Goal: Communication & Community: Answer question/provide support

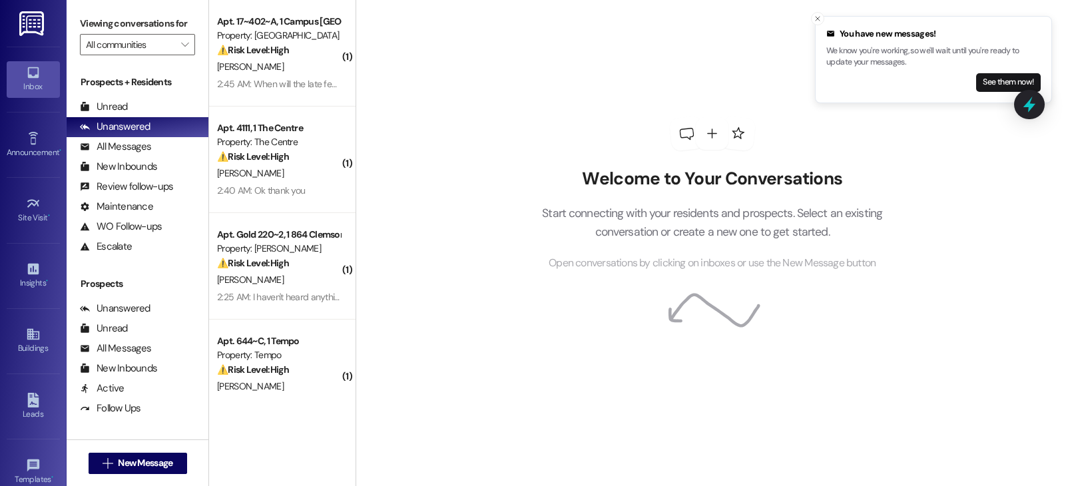
click at [513, 154] on div "Welcome to Your Conversations Start connecting with your residents and prospect…" at bounding box center [712, 194] width 399 height 389
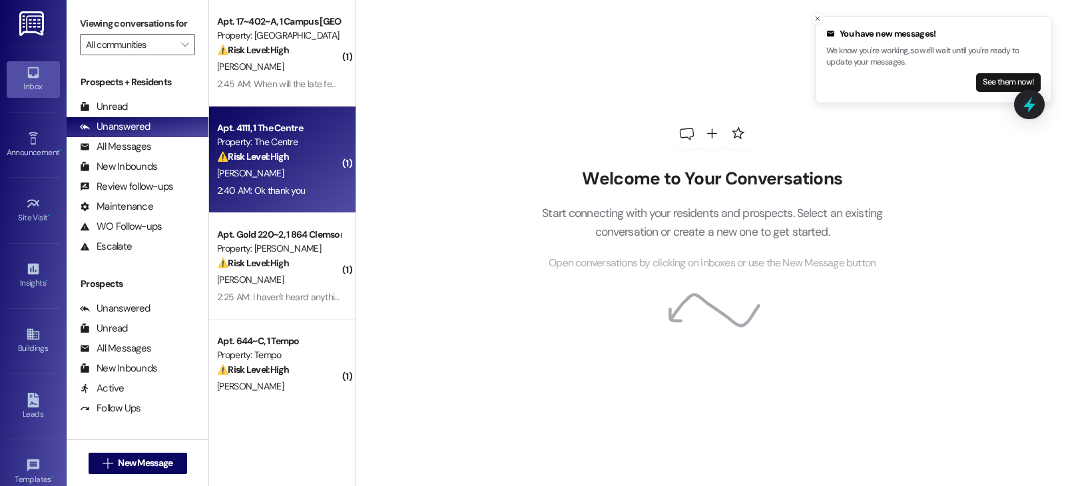
click at [283, 128] on div "Apt. 4111, 1 The Centre" at bounding box center [278, 128] width 123 height 14
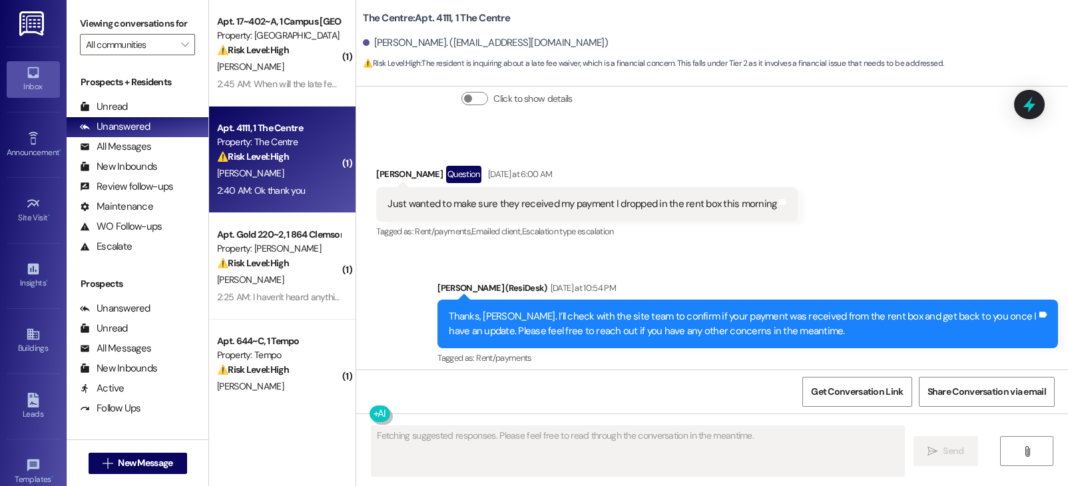
scroll to position [4202, 0]
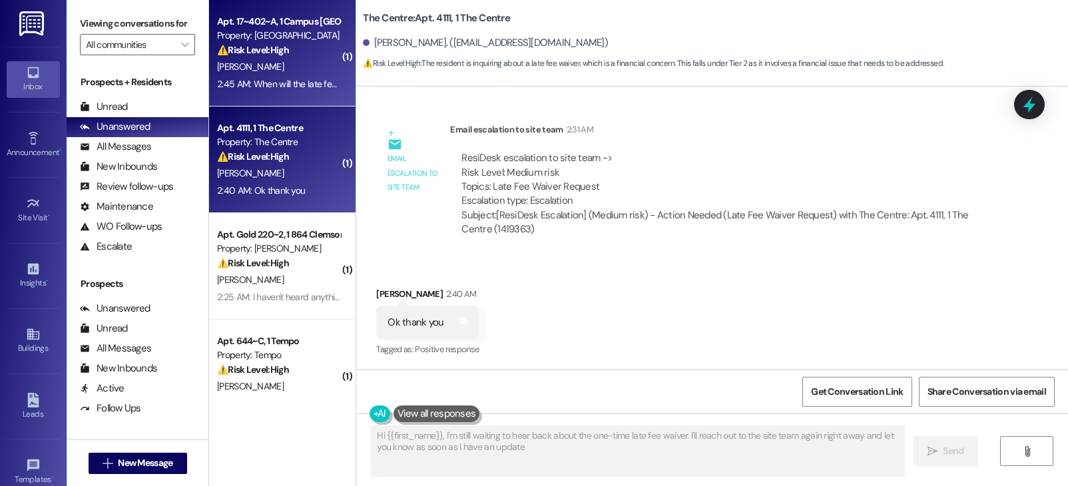
type textarea "Hi {{first_name}}, I'm still waiting to hear back about the one-time late fee w…"
click at [245, 67] on div "[PERSON_NAME]" at bounding box center [279, 67] width 126 height 17
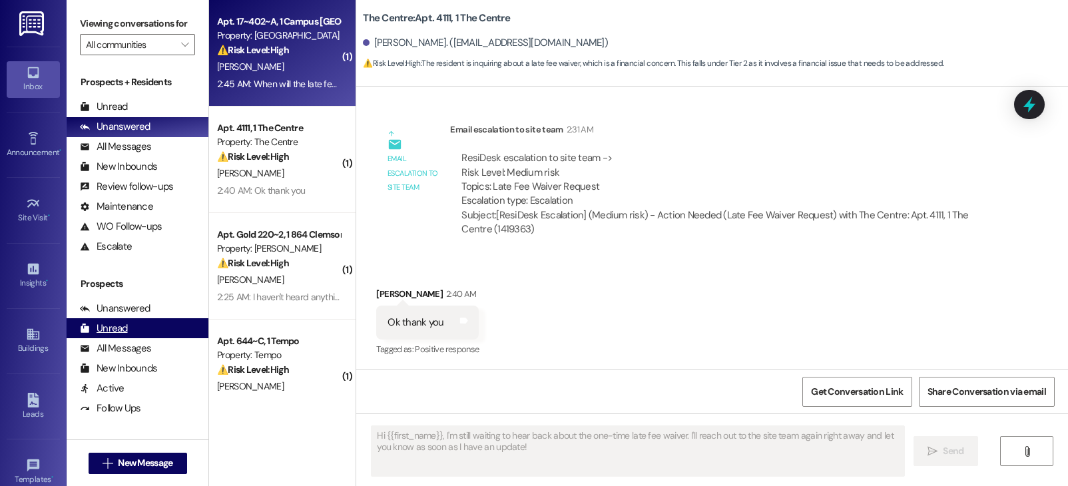
type textarea "Fetching suggested responses. Please feel free to read through the conversation…"
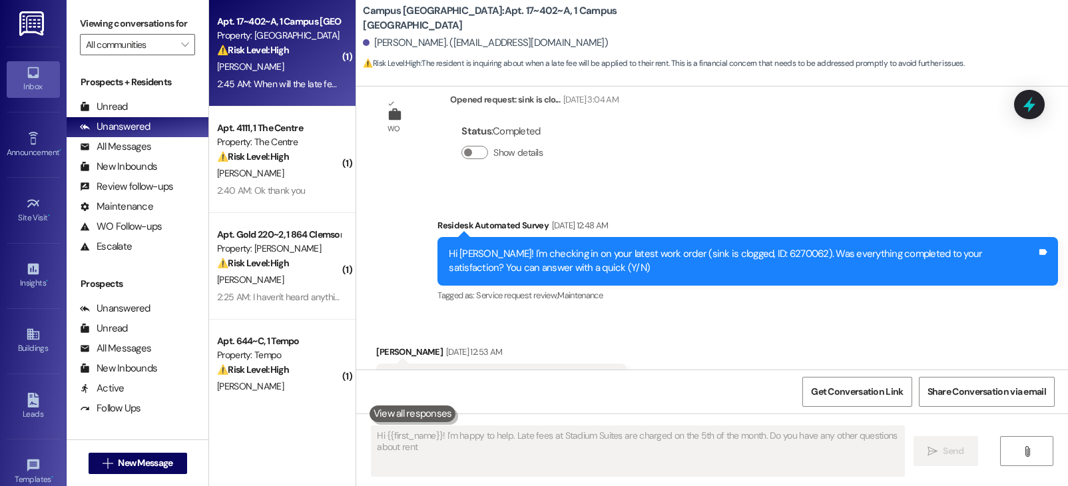
type textarea "Hi {{first_name}}! I'm happy to help. Late fees at Stadium Suites are charged o…"
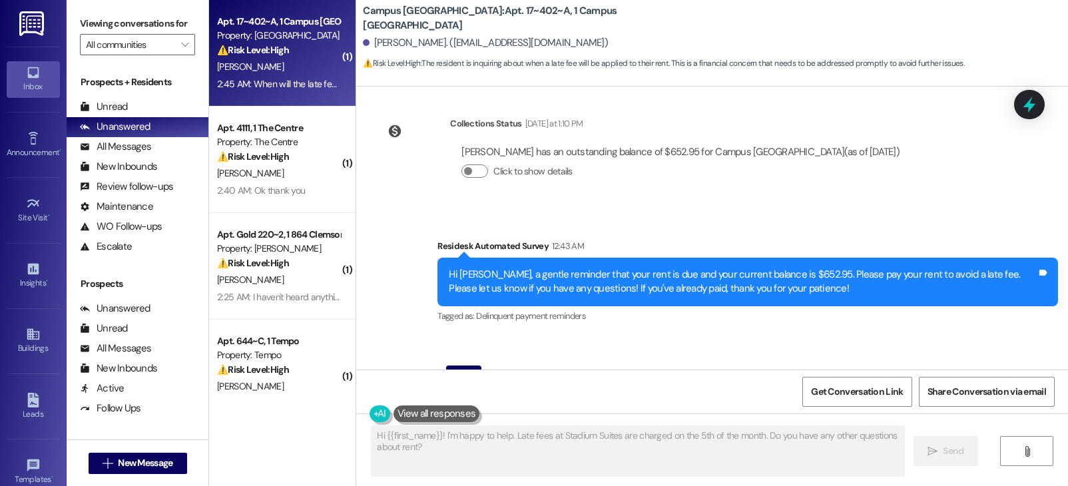
scroll to position [3587, 0]
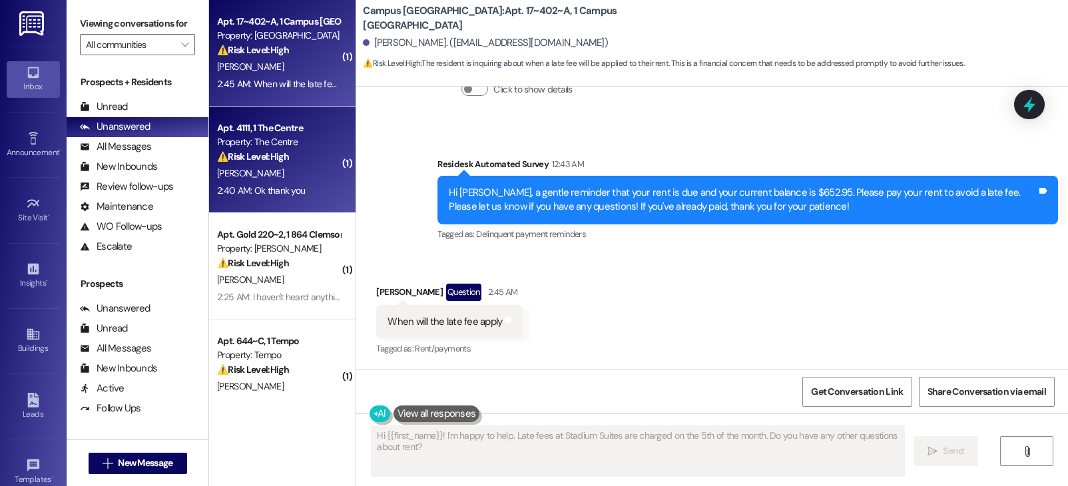
click at [250, 166] on div "[PERSON_NAME]" at bounding box center [279, 173] width 126 height 17
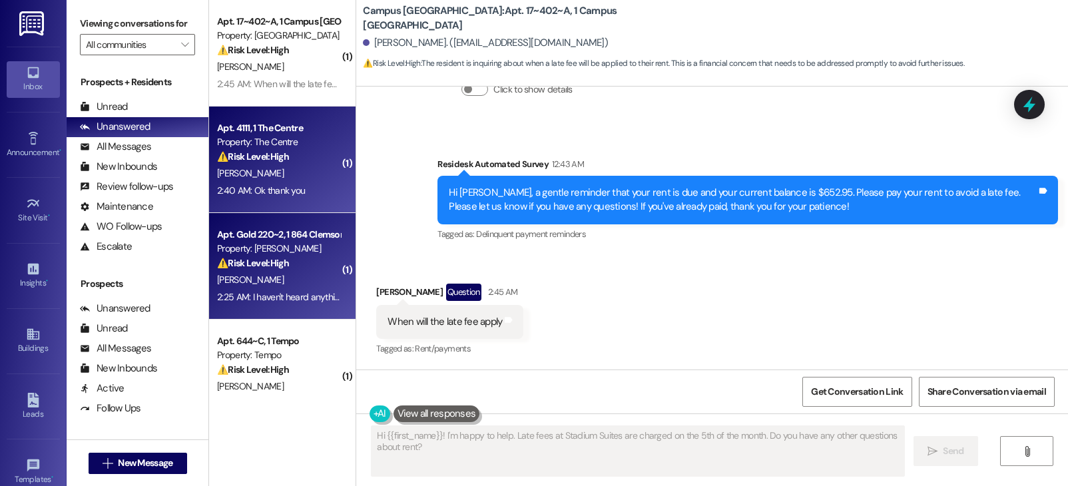
type textarea "Fetching suggested responses. Please feel free to read through the conversation…"
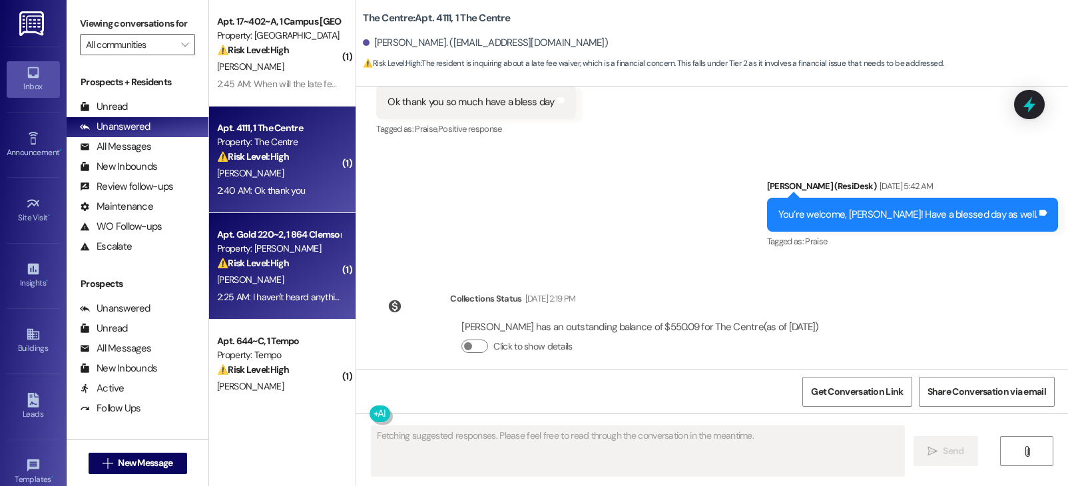
click at [297, 252] on div "Property: [PERSON_NAME]" at bounding box center [278, 249] width 123 height 14
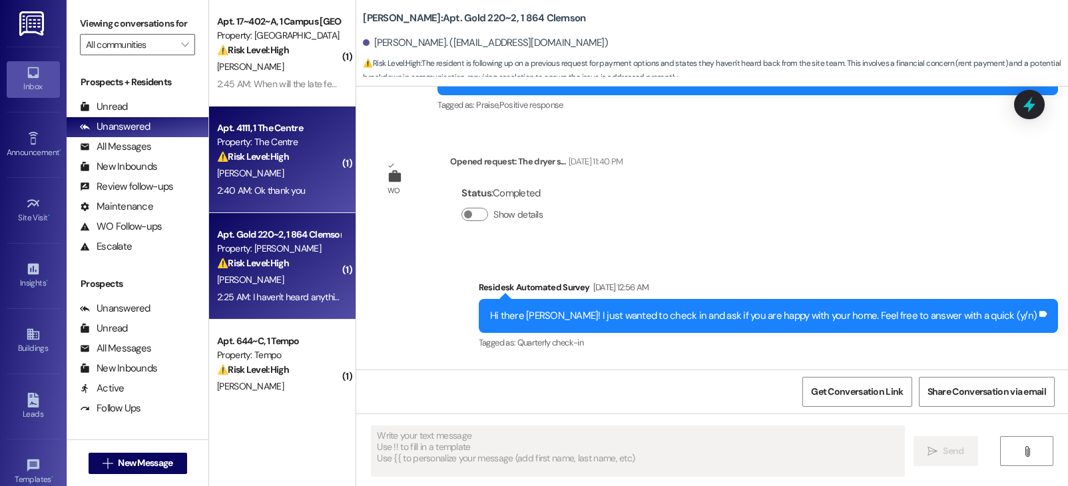
scroll to position [3437, 0]
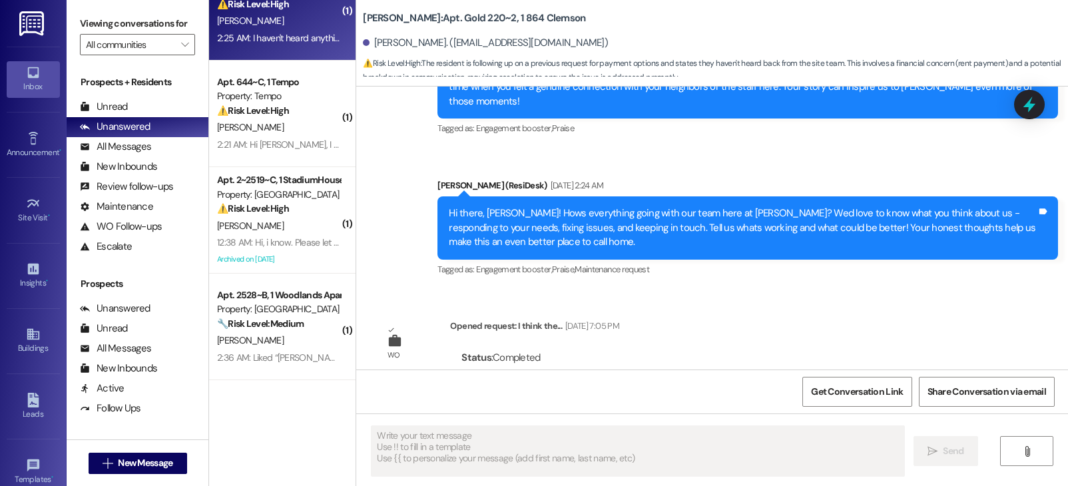
type textarea "Fetching suggested responses. Please feel free to read through the conversation…"
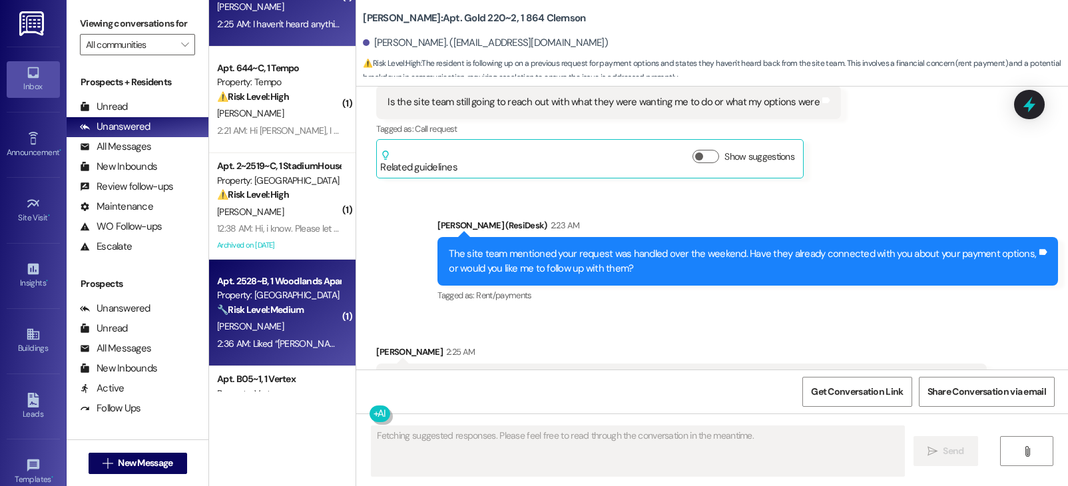
scroll to position [6843, 0]
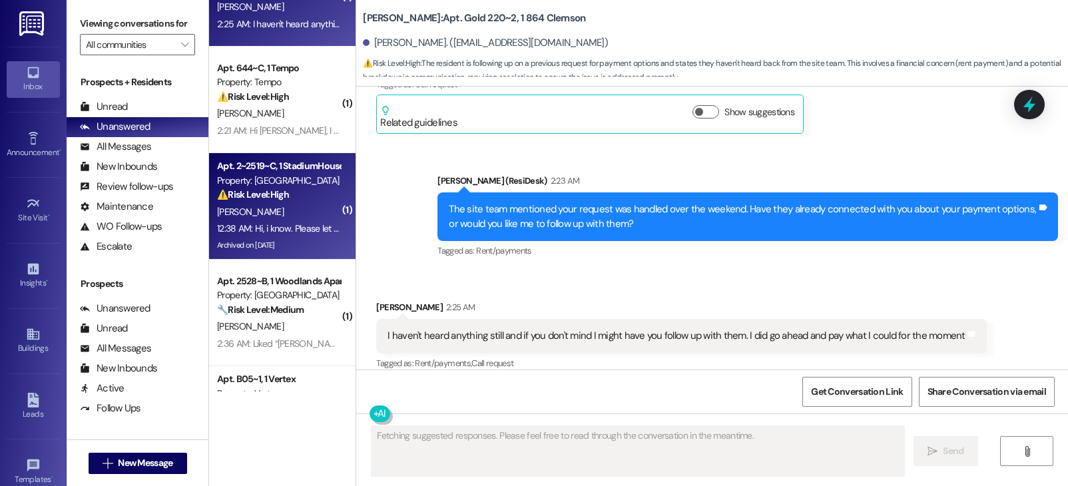
click at [291, 231] on div "12:38 AM: Hi, i know. Please let me know when i can talk to someone regarding t…" at bounding box center [477, 228] width 520 height 12
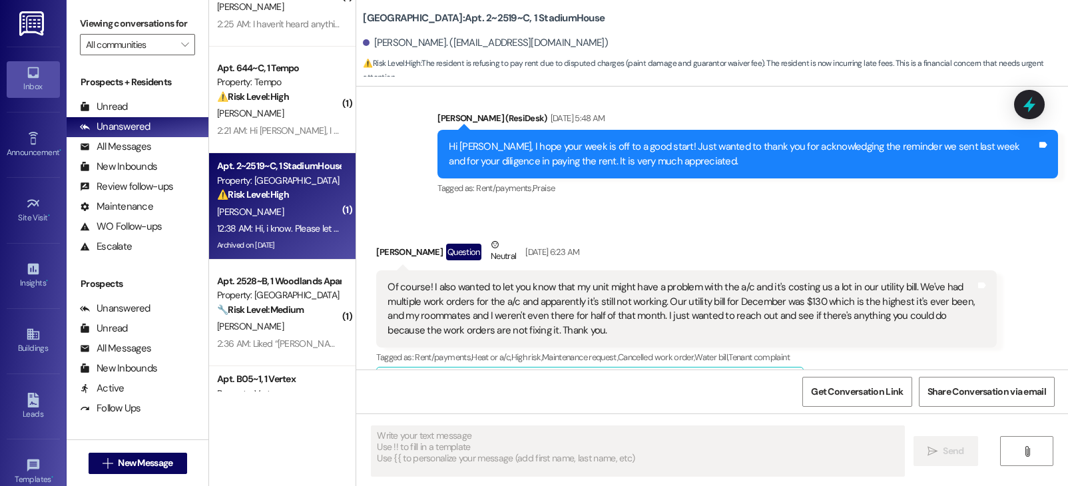
type textarea "Fetching suggested responses. Please feel free to read through the conversation…"
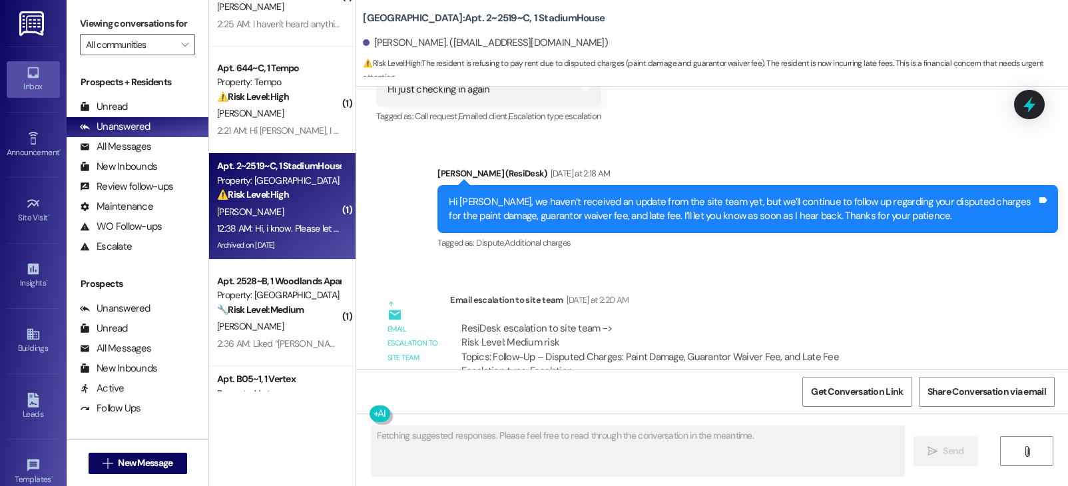
scroll to position [6900, 0]
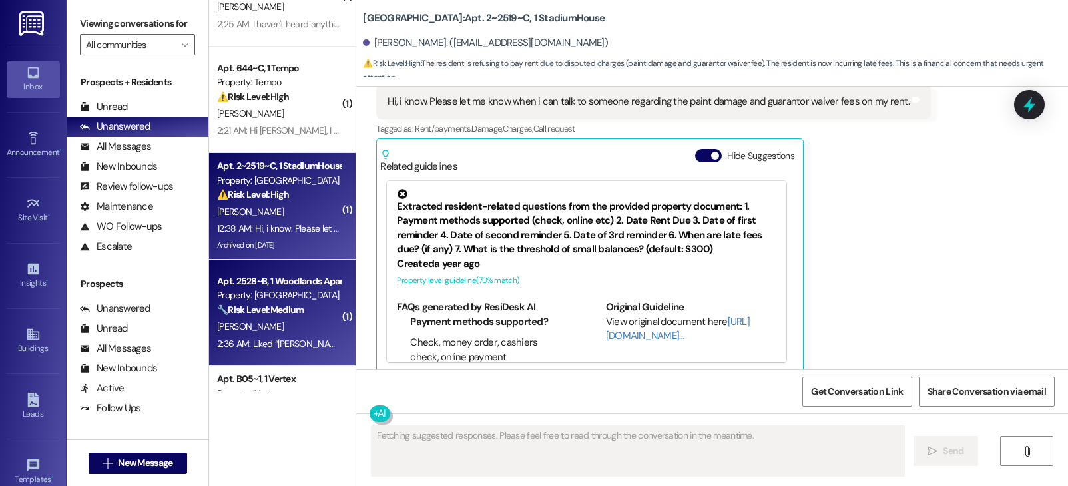
click at [251, 304] on strong "🔧 Risk Level: Medium" at bounding box center [260, 310] width 87 height 12
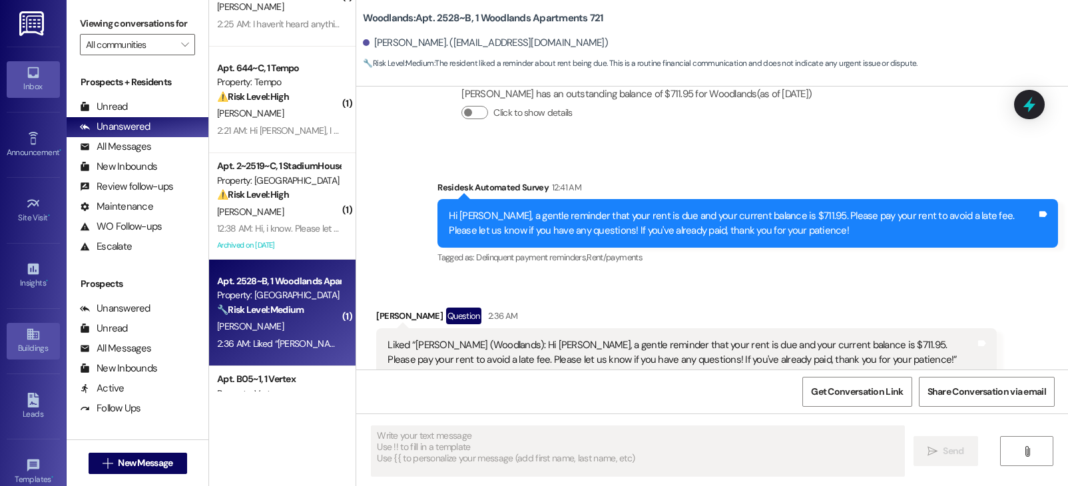
type textarea "Fetching suggested responses. Please feel free to read through the conversation…"
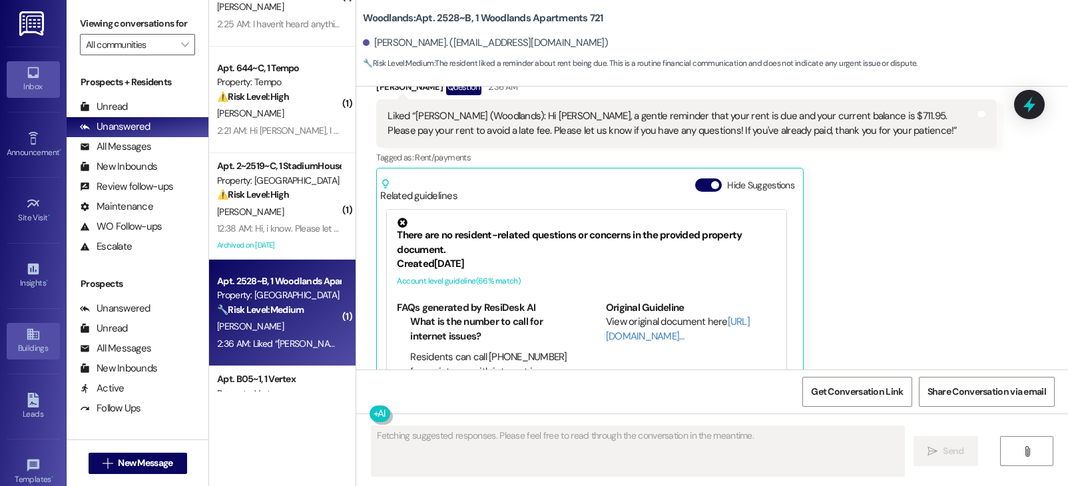
scroll to position [467, 0]
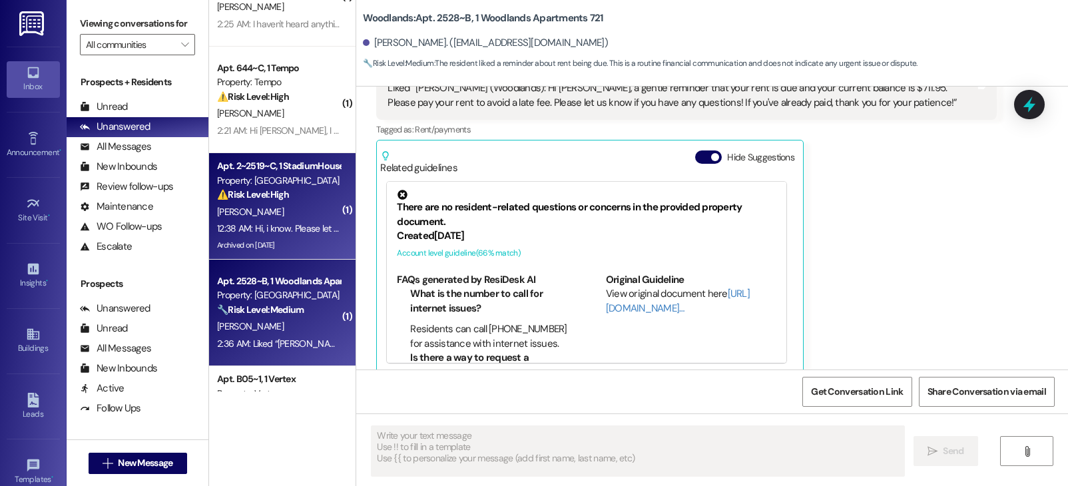
click at [264, 212] on div "[PERSON_NAME]" at bounding box center [279, 212] width 126 height 17
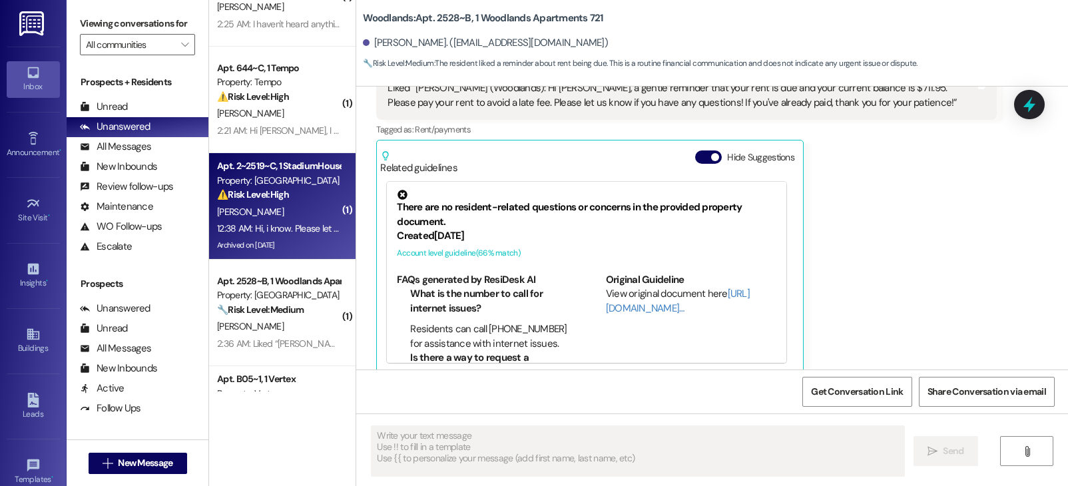
type textarea "Fetching suggested responses. Please feel free to read through the conversation…"
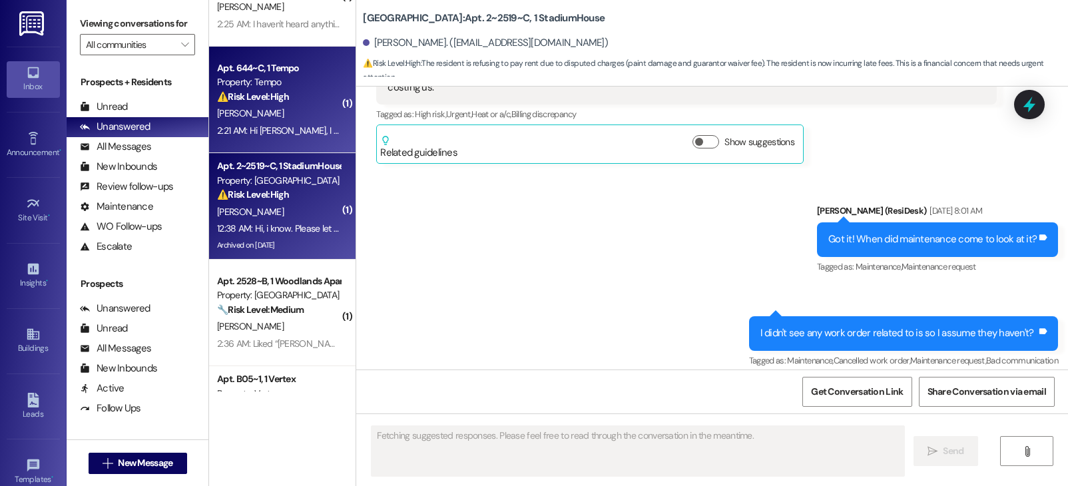
click at [264, 107] on div "[PERSON_NAME]" at bounding box center [279, 113] width 126 height 17
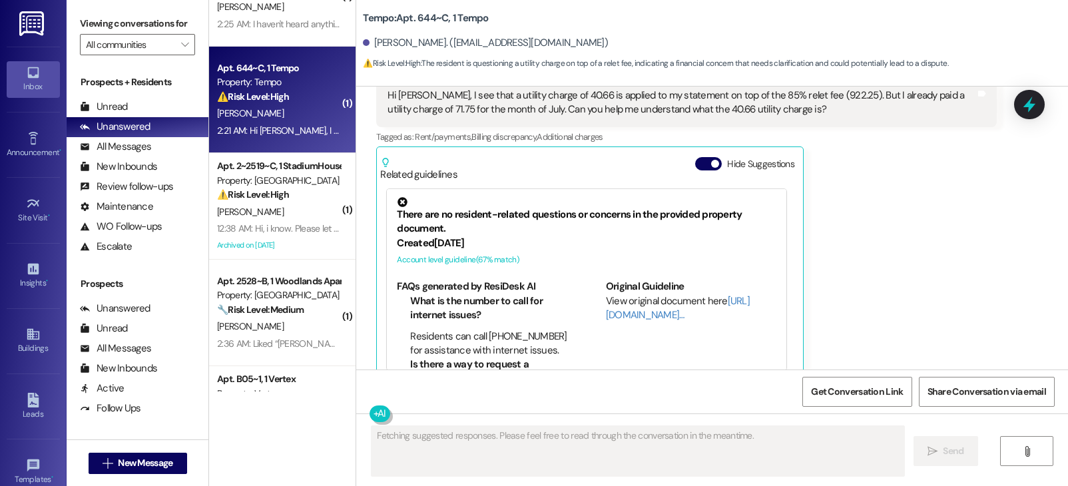
scroll to position [2643, 0]
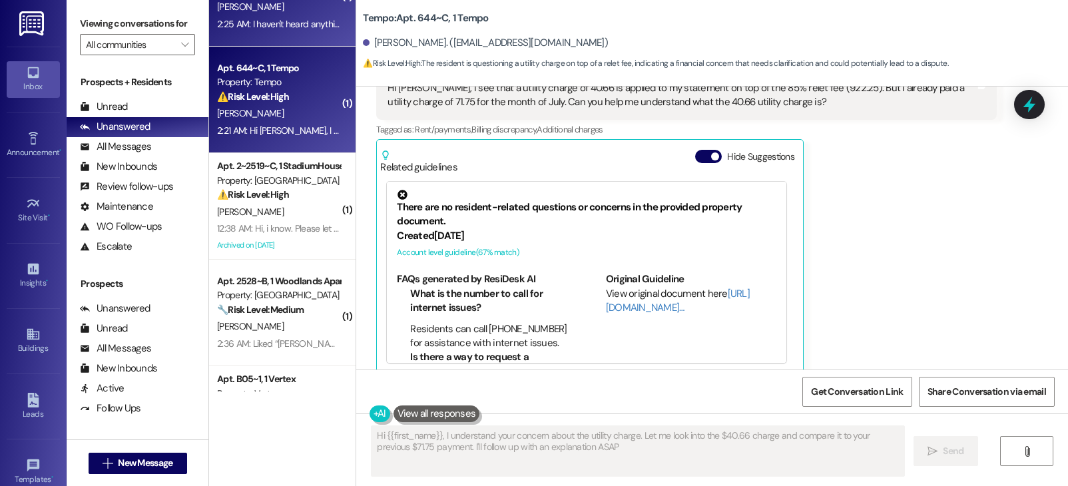
type textarea "Hi {{first_name}}, I understand your concern about the utility charge. Let me l…"
